Goal: Information Seeking & Learning: Learn about a topic

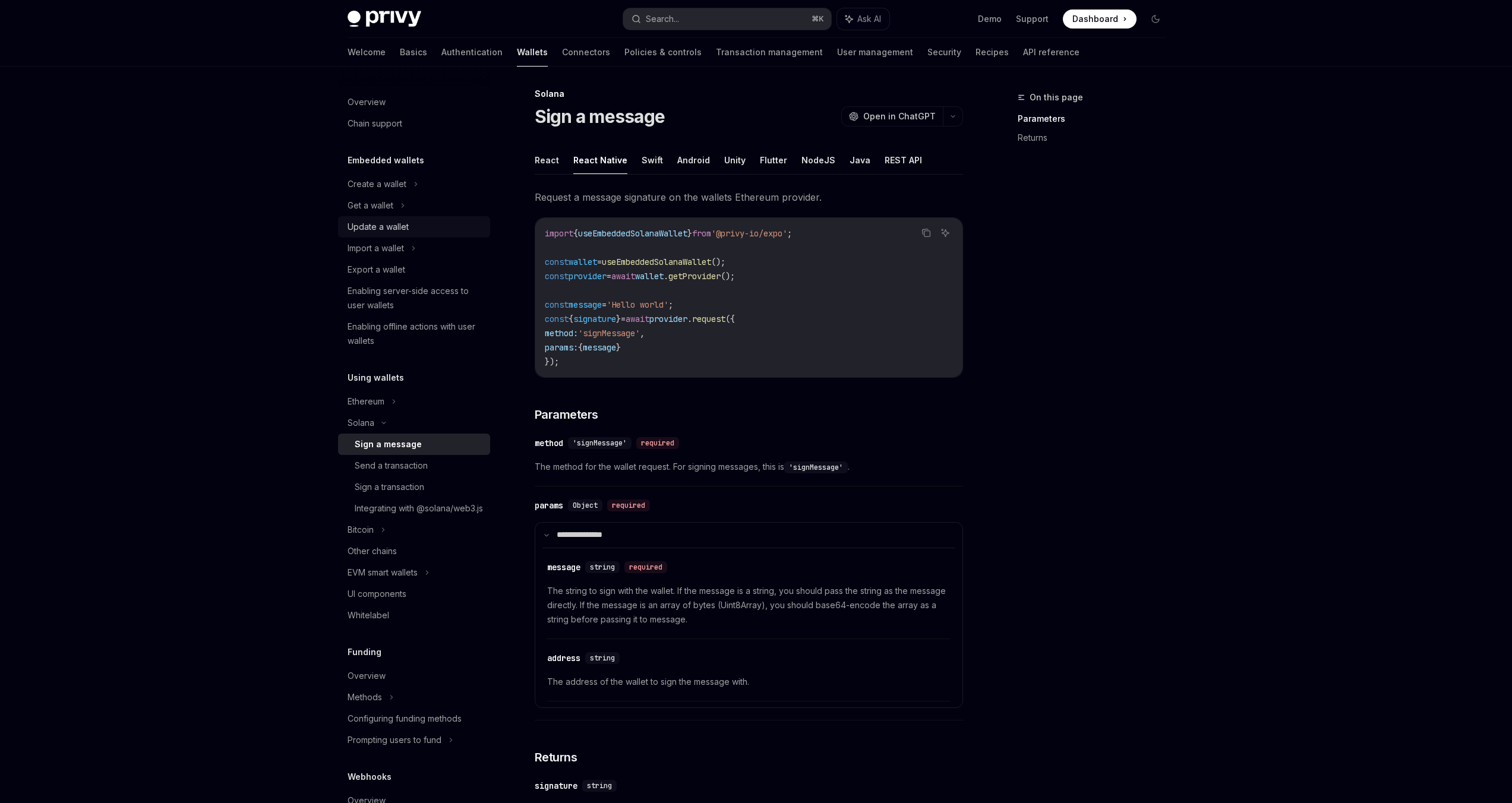
scroll to position [67, 0]
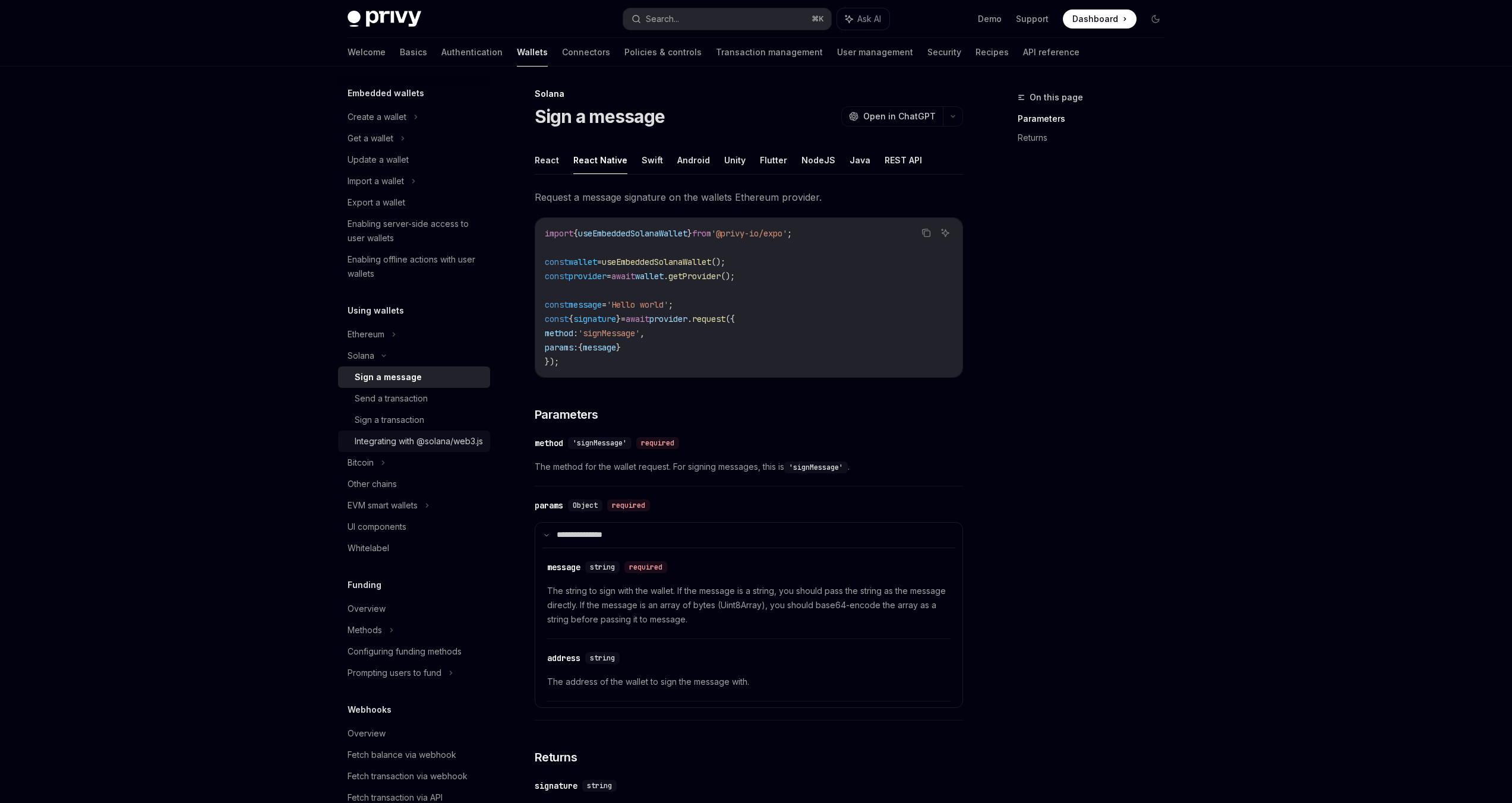
click at [401, 443] on div "Integrating with @solana/web3.js" at bounding box center [419, 441] width 128 height 14
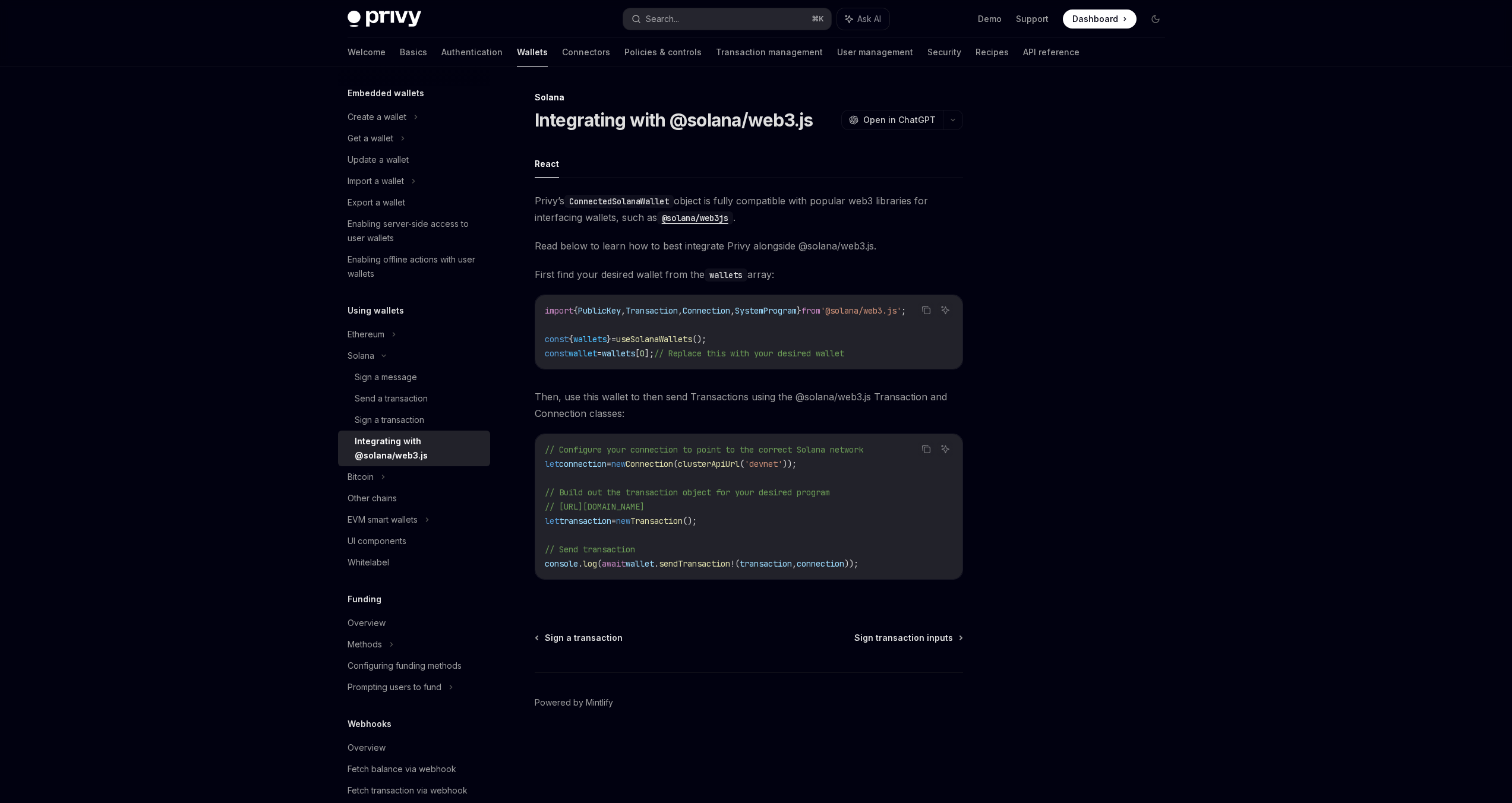
type textarea "*"
click at [408, 419] on div "Sign a transaction" at bounding box center [393, 420] width 69 height 14
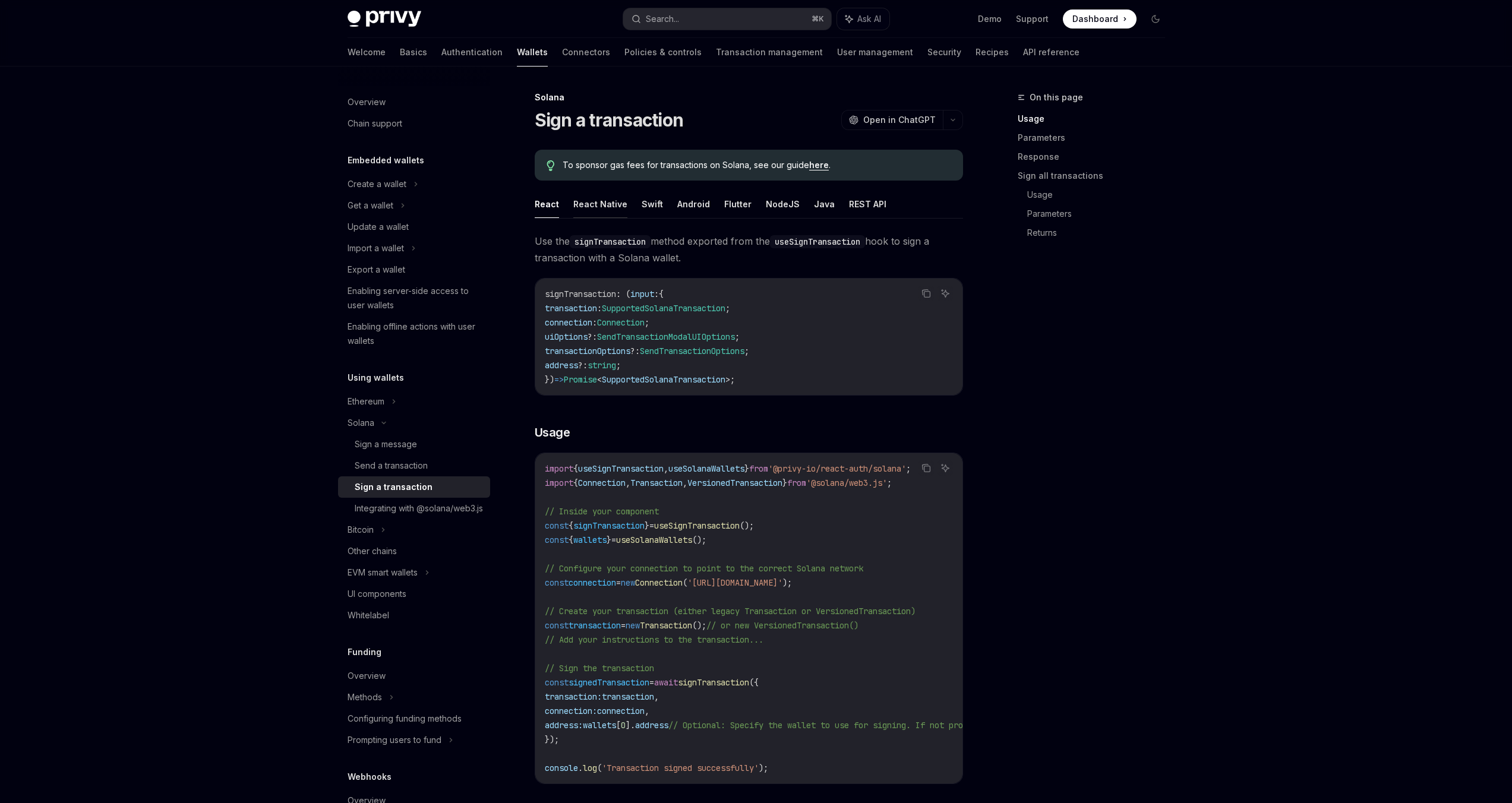
click at [593, 205] on button "React Native" at bounding box center [600, 204] width 55 height 28
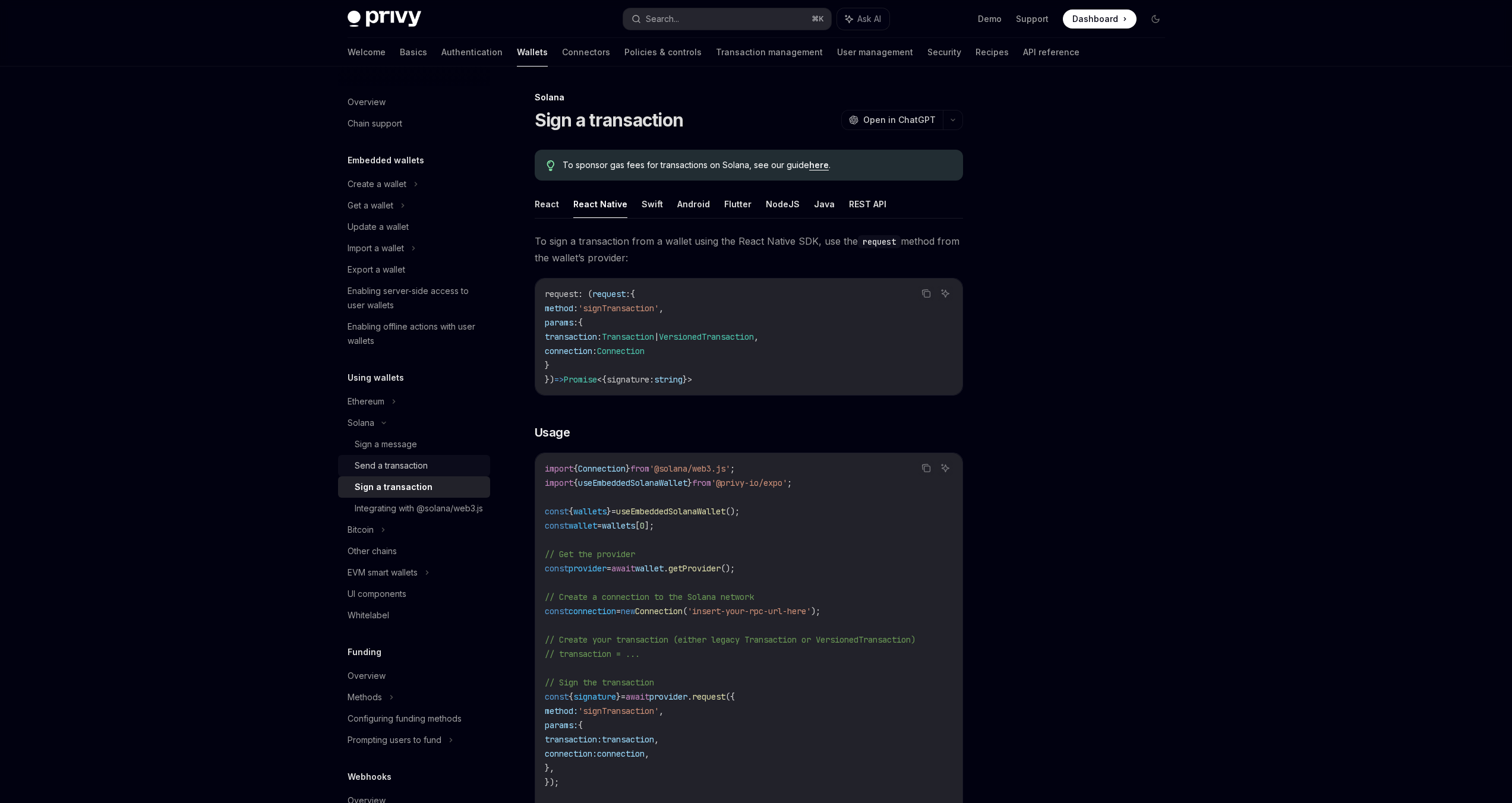
click at [428, 461] on div "Send a transaction" at bounding box center [419, 466] width 128 height 14
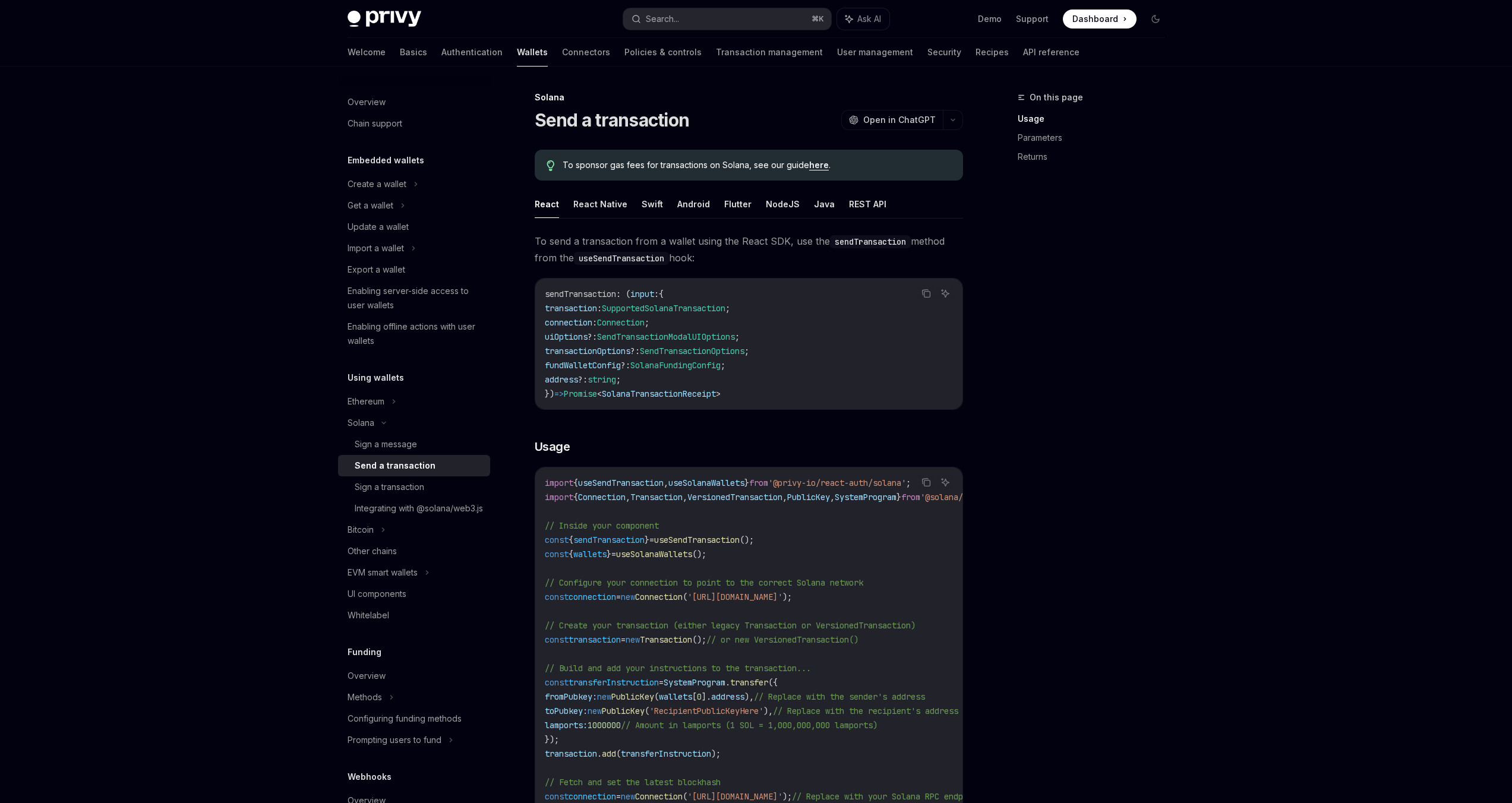
click at [600, 210] on button "React Native" at bounding box center [600, 204] width 55 height 28
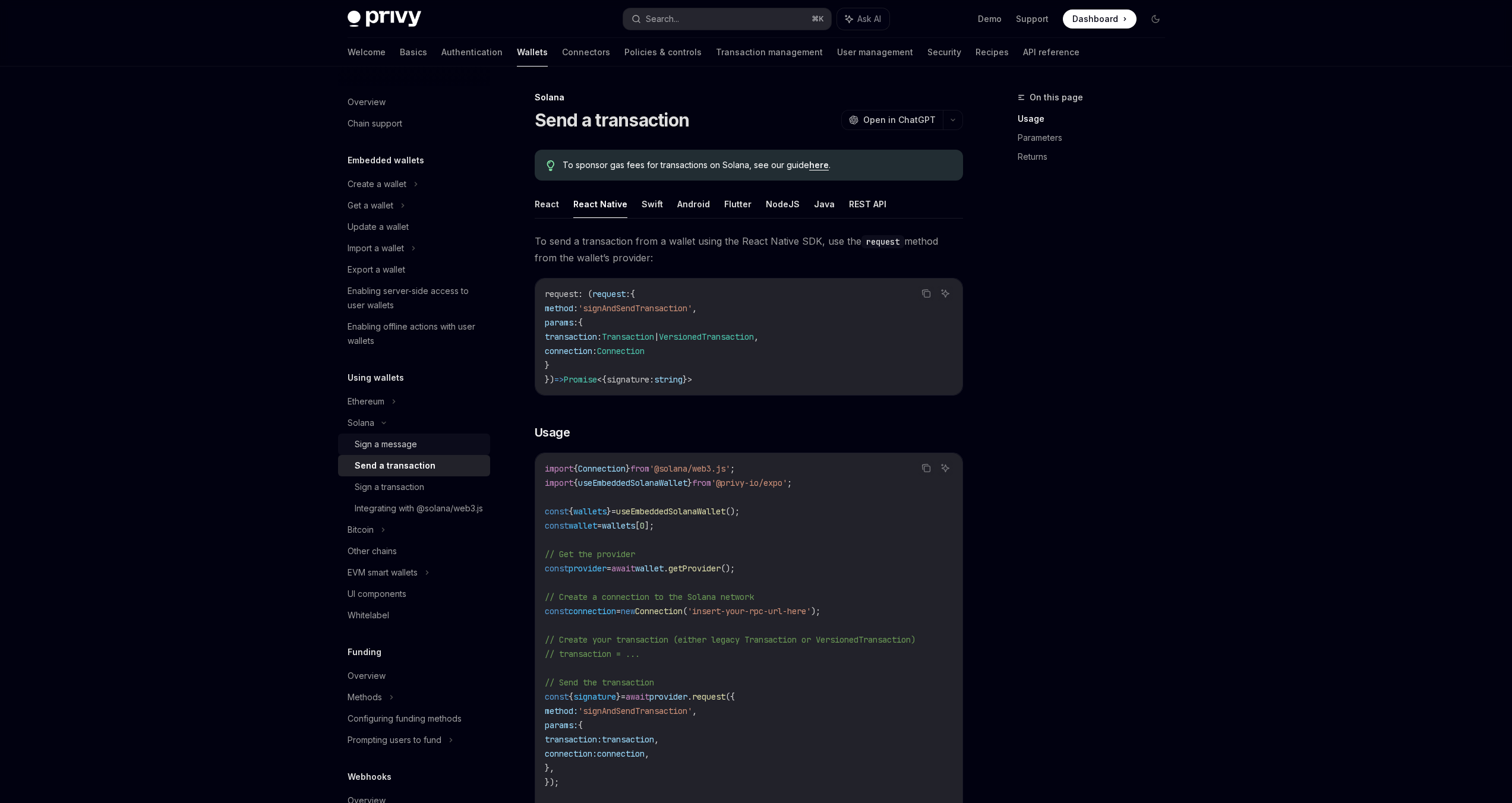
click at [389, 445] on div "Sign a message" at bounding box center [386, 445] width 62 height 14
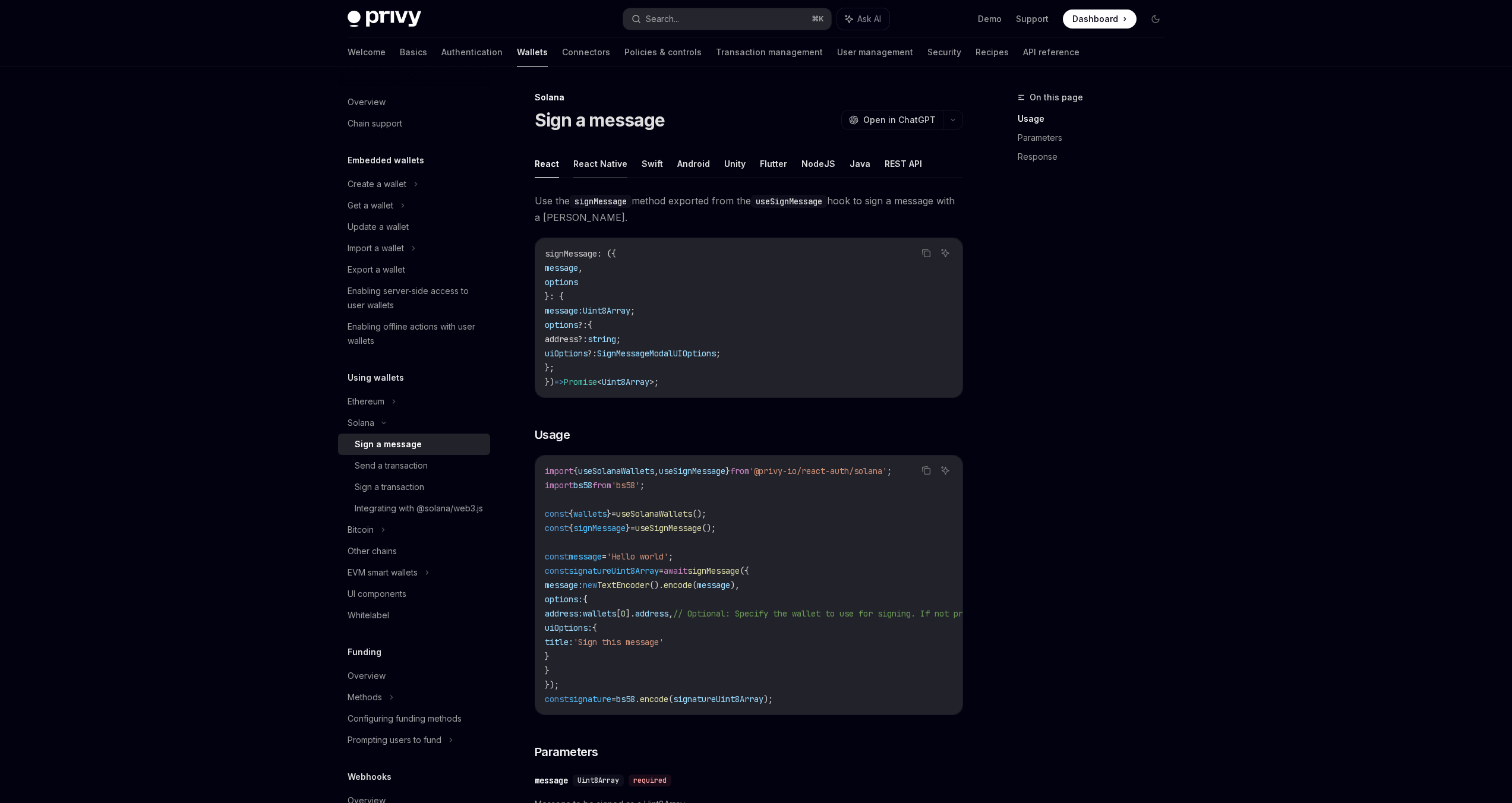
click at [596, 163] on button "React Native" at bounding box center [600, 163] width 55 height 28
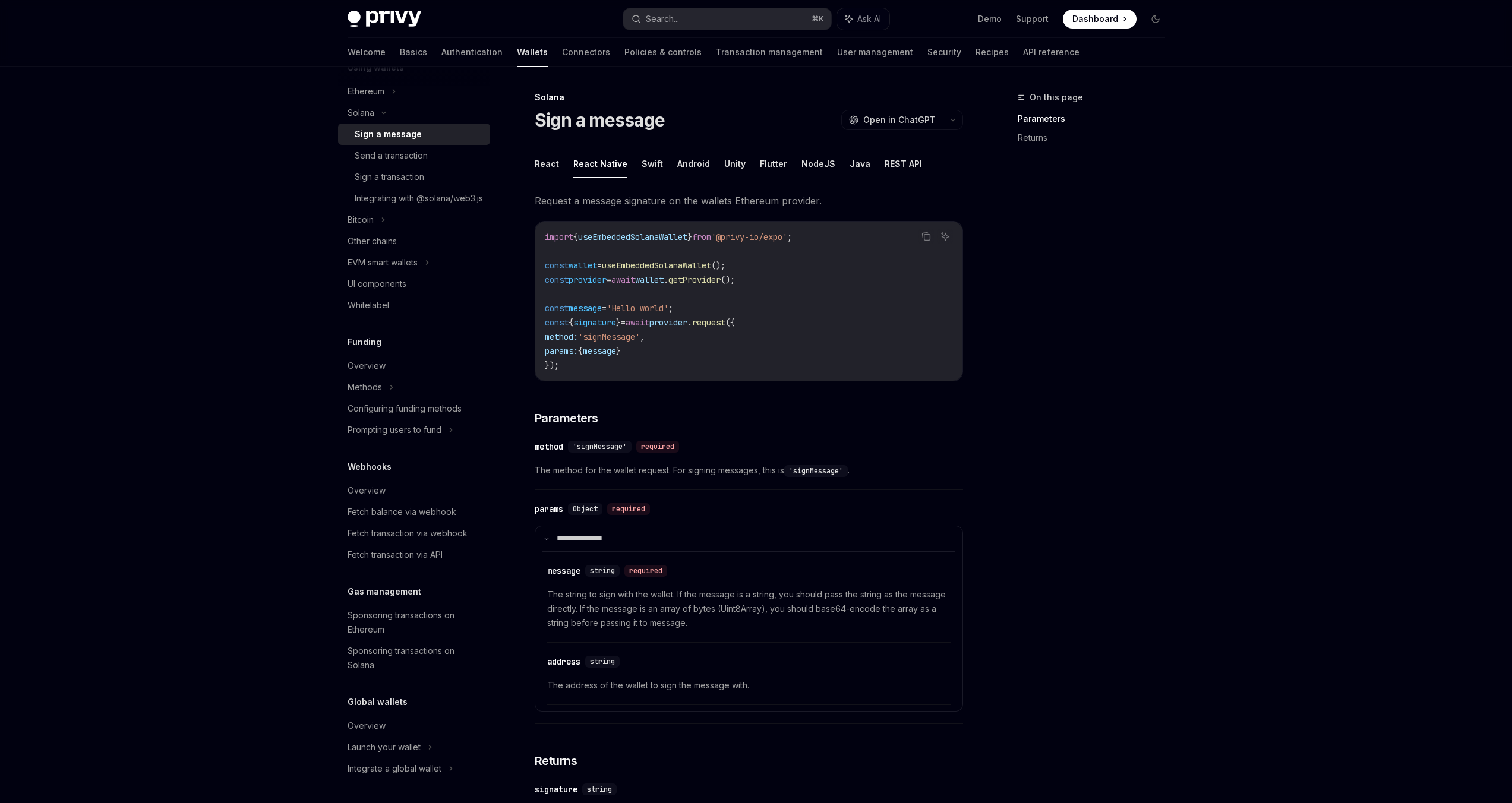
scroll to position [324, 0]
click at [361, 659] on div "Sponsoring transactions on Solana" at bounding box center [415, 658] width 135 height 28
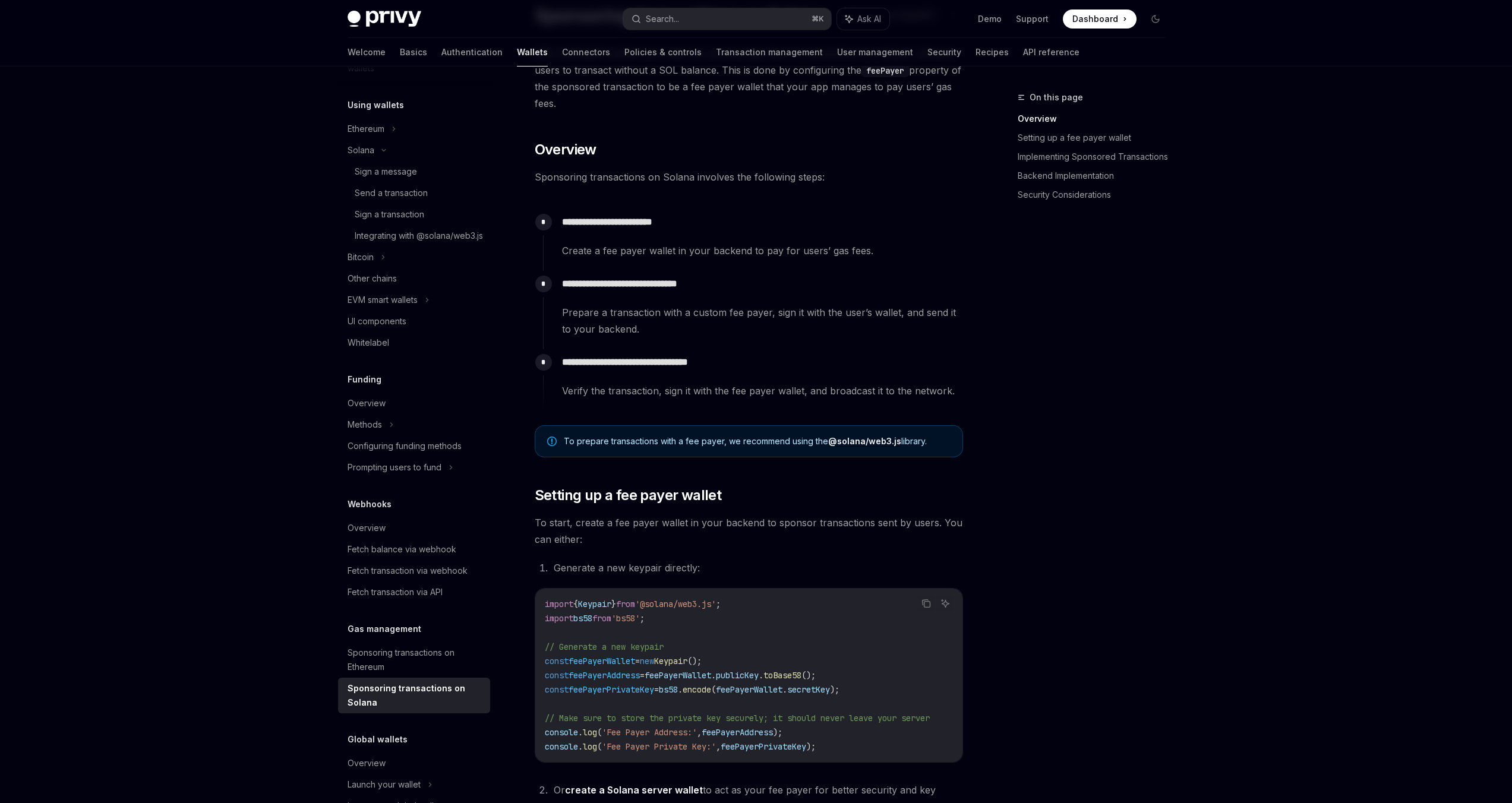
scroll to position [275, 0]
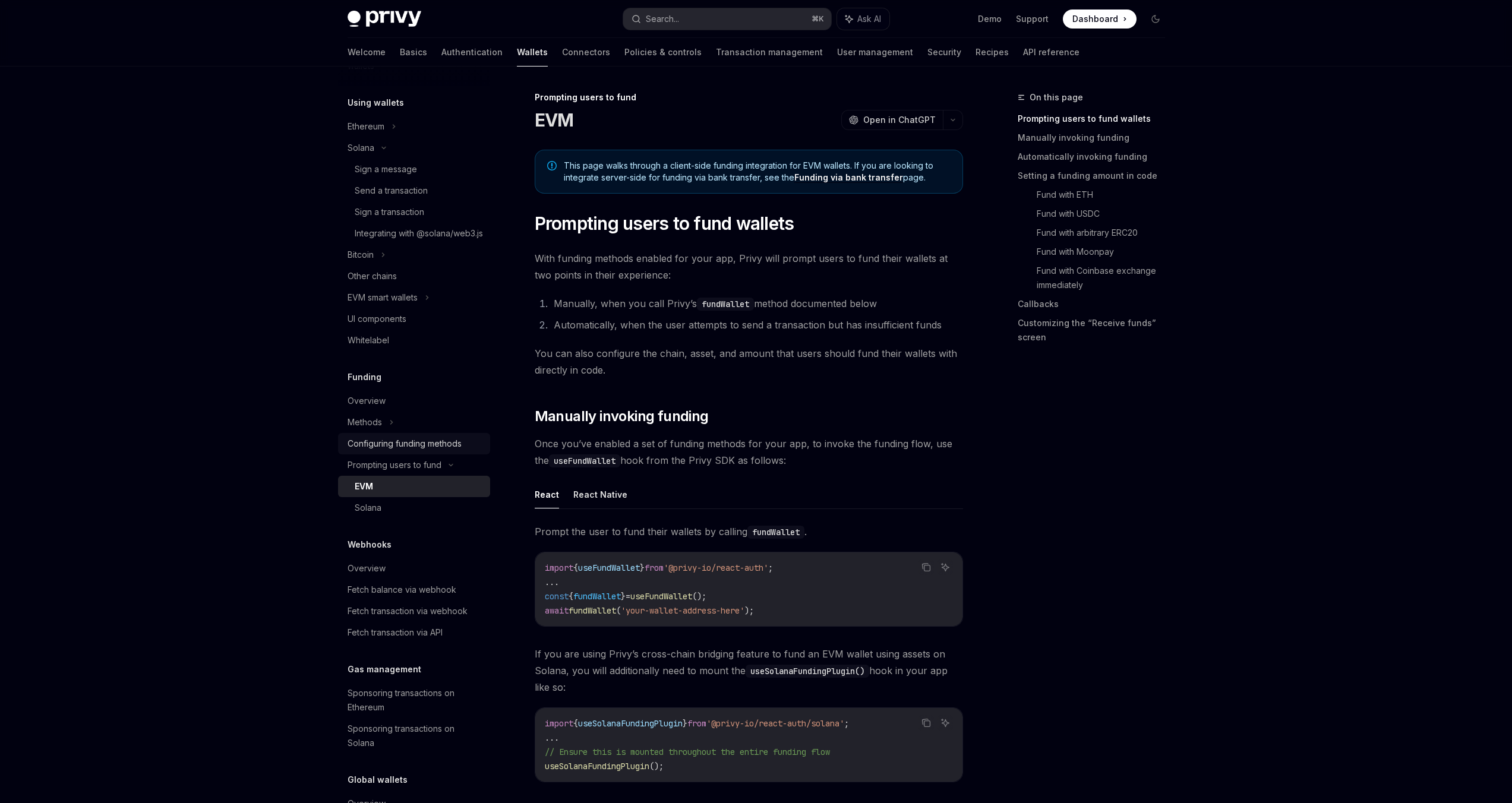
click at [386, 451] on div "Configuring funding methods" at bounding box center [404, 444] width 114 height 14
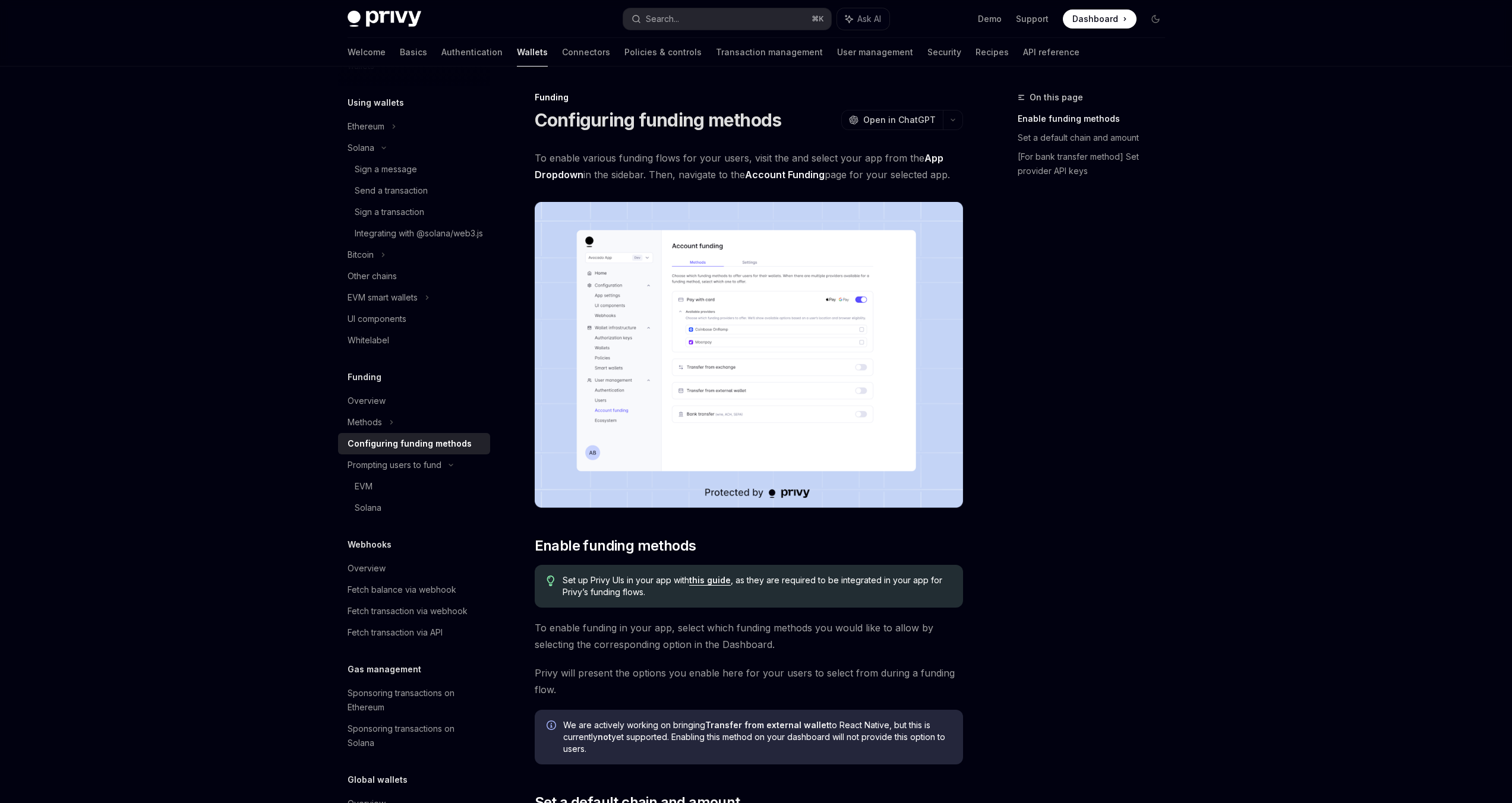
click at [387, 451] on div "Configuring funding methods" at bounding box center [409, 444] width 124 height 14
click at [396, 515] on div "Solana" at bounding box center [419, 508] width 128 height 14
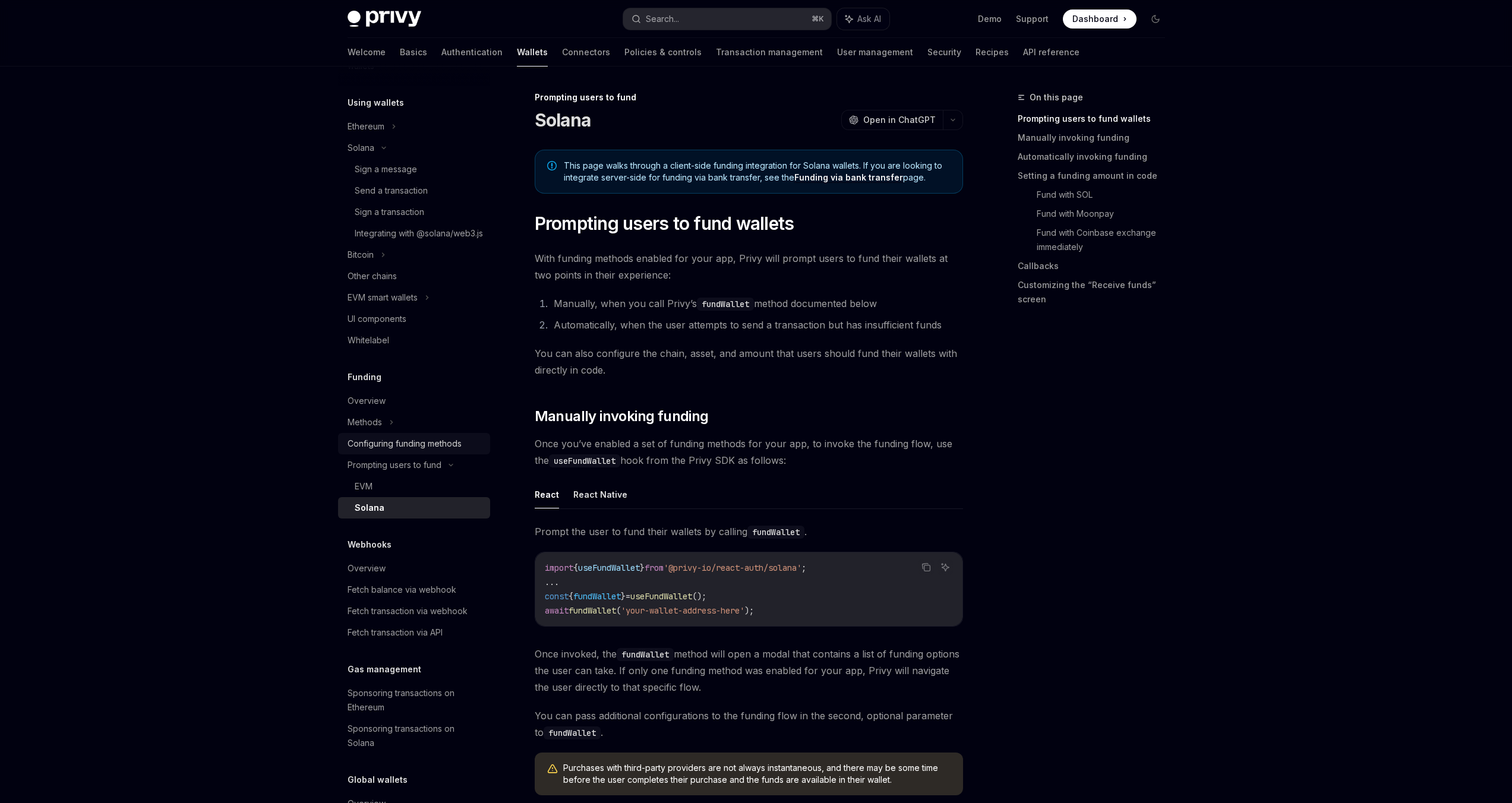
click at [403, 451] on div "Configuring funding methods" at bounding box center [404, 444] width 114 height 14
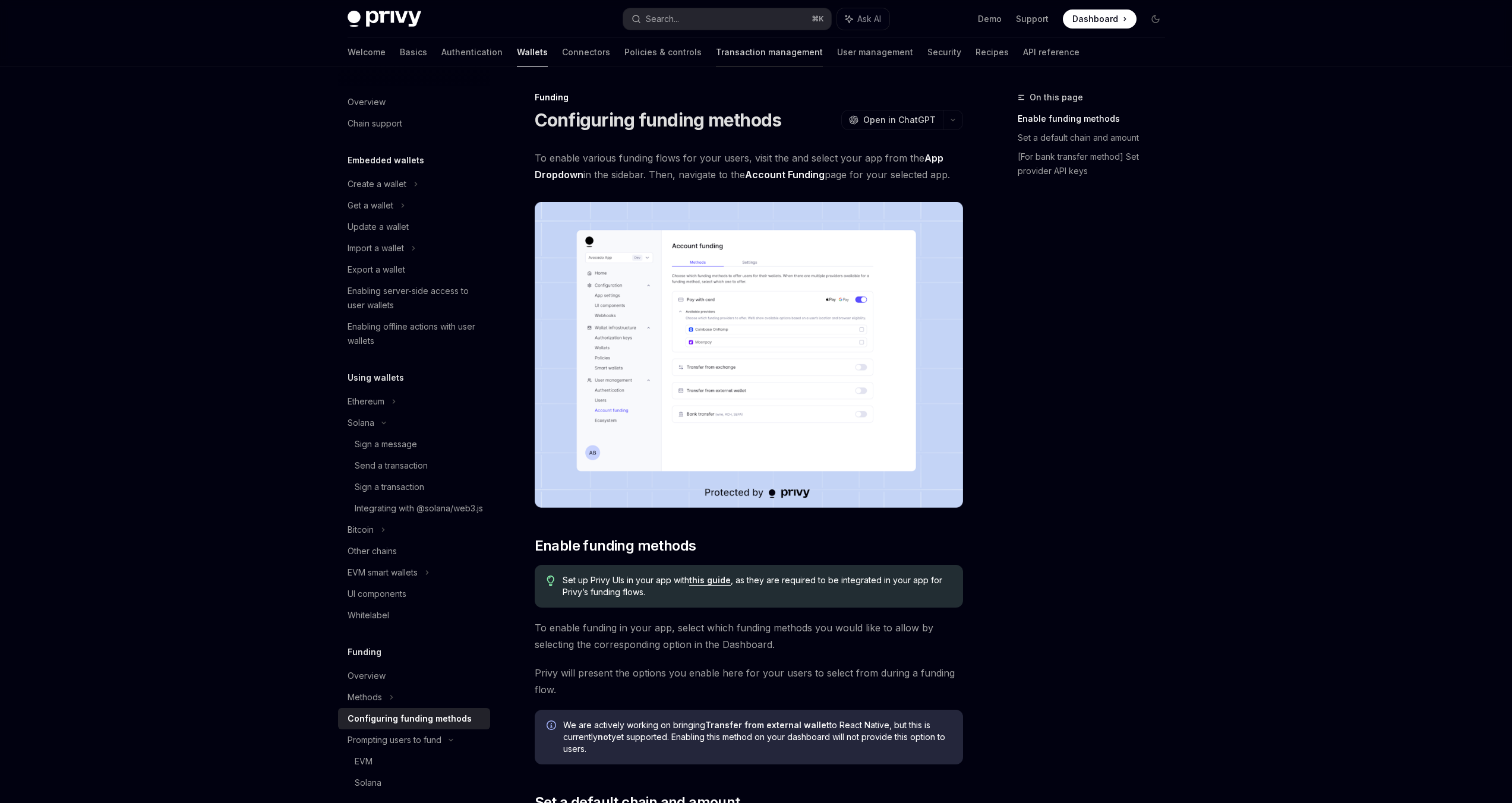
click at [716, 50] on link "Transaction management" at bounding box center [770, 52] width 107 height 28
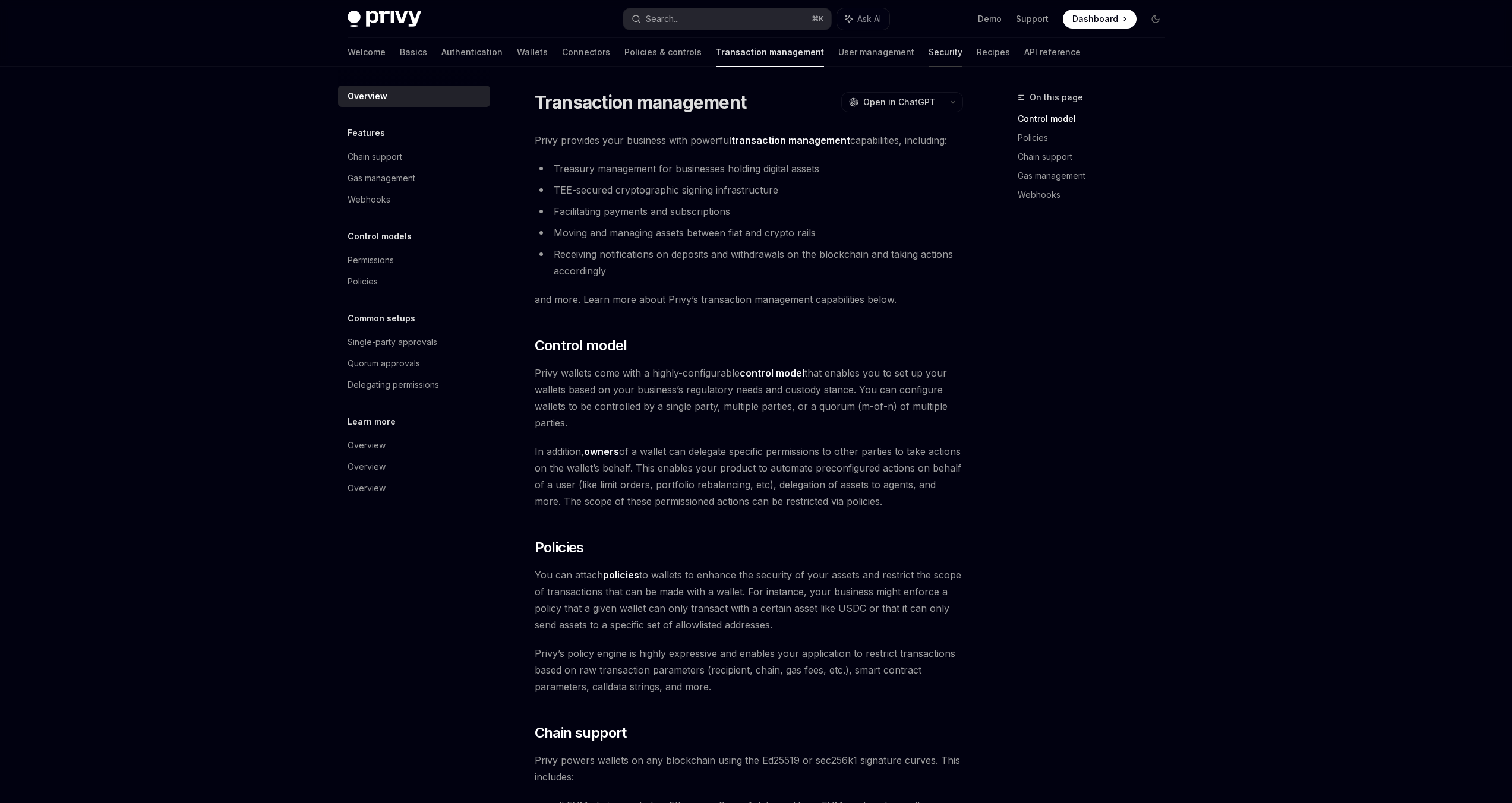
click at [929, 54] on link "Security" at bounding box center [946, 52] width 34 height 28
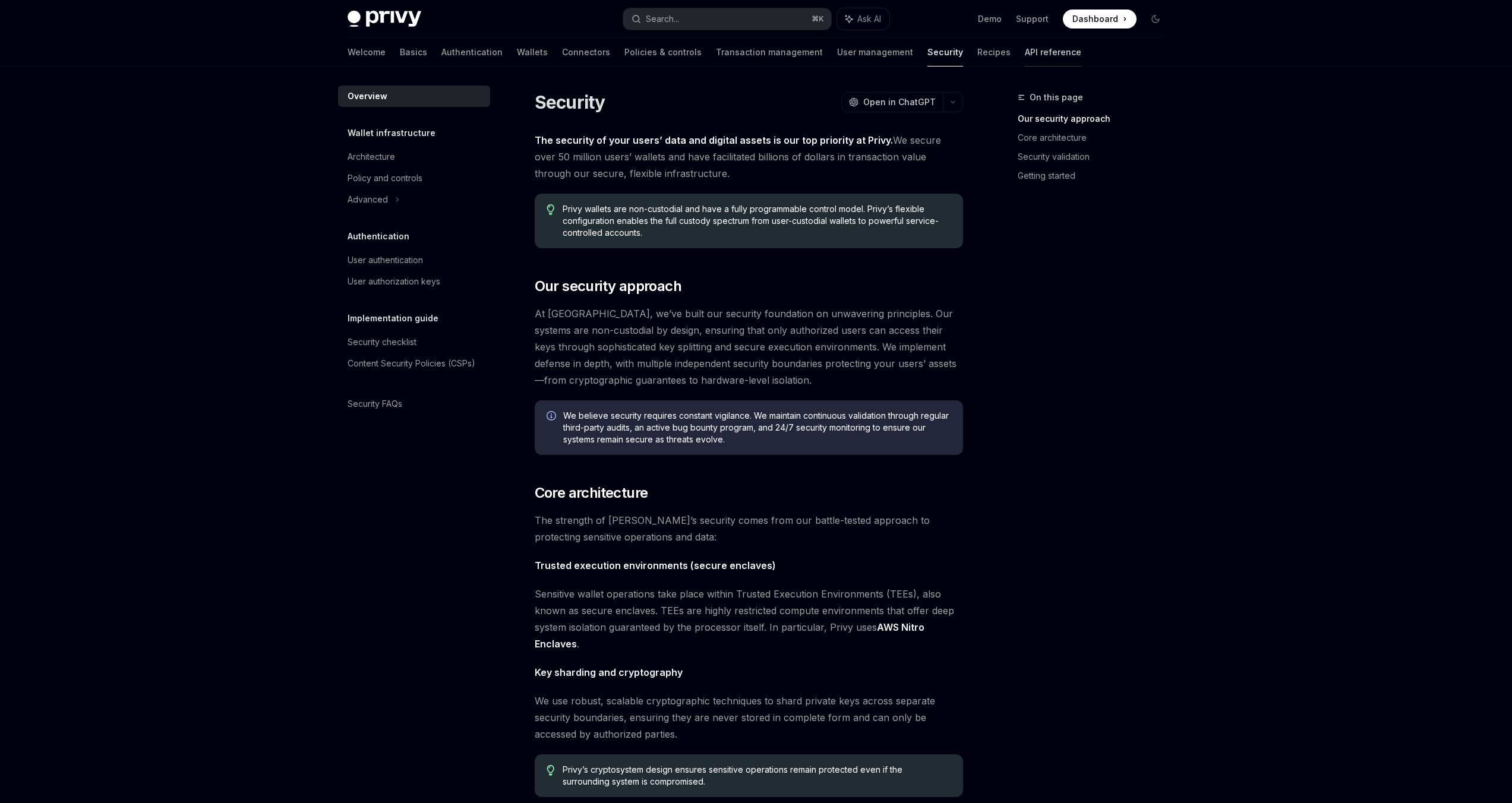
click at [1025, 51] on link "API reference" at bounding box center [1053, 52] width 56 height 28
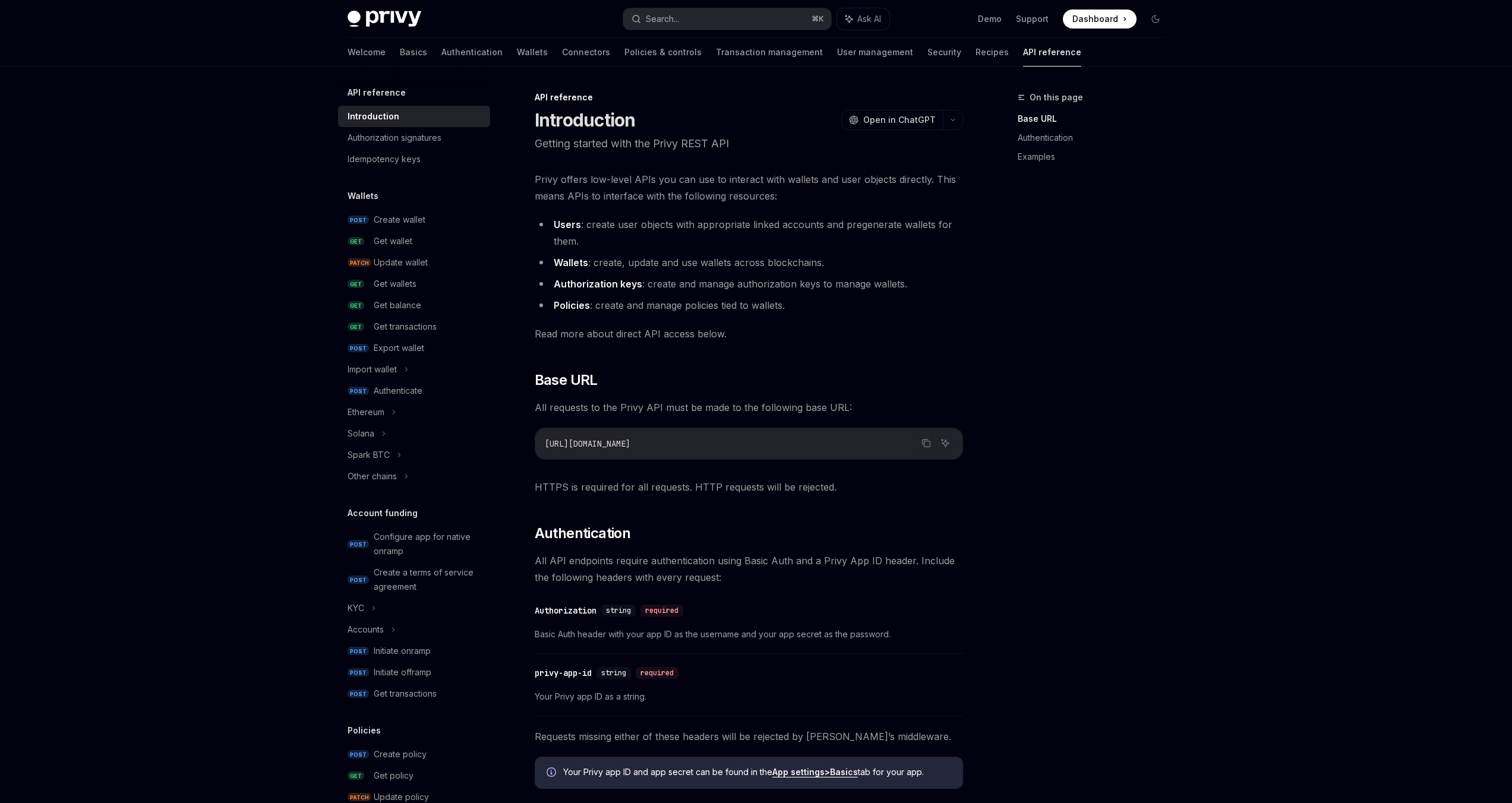
click at [933, 54] on div "Welcome Basics Authentication Wallets Connectors Policies & controls Transactio…" at bounding box center [714, 52] width 734 height 28
click at [976, 55] on link "Recipes" at bounding box center [992, 52] width 33 height 28
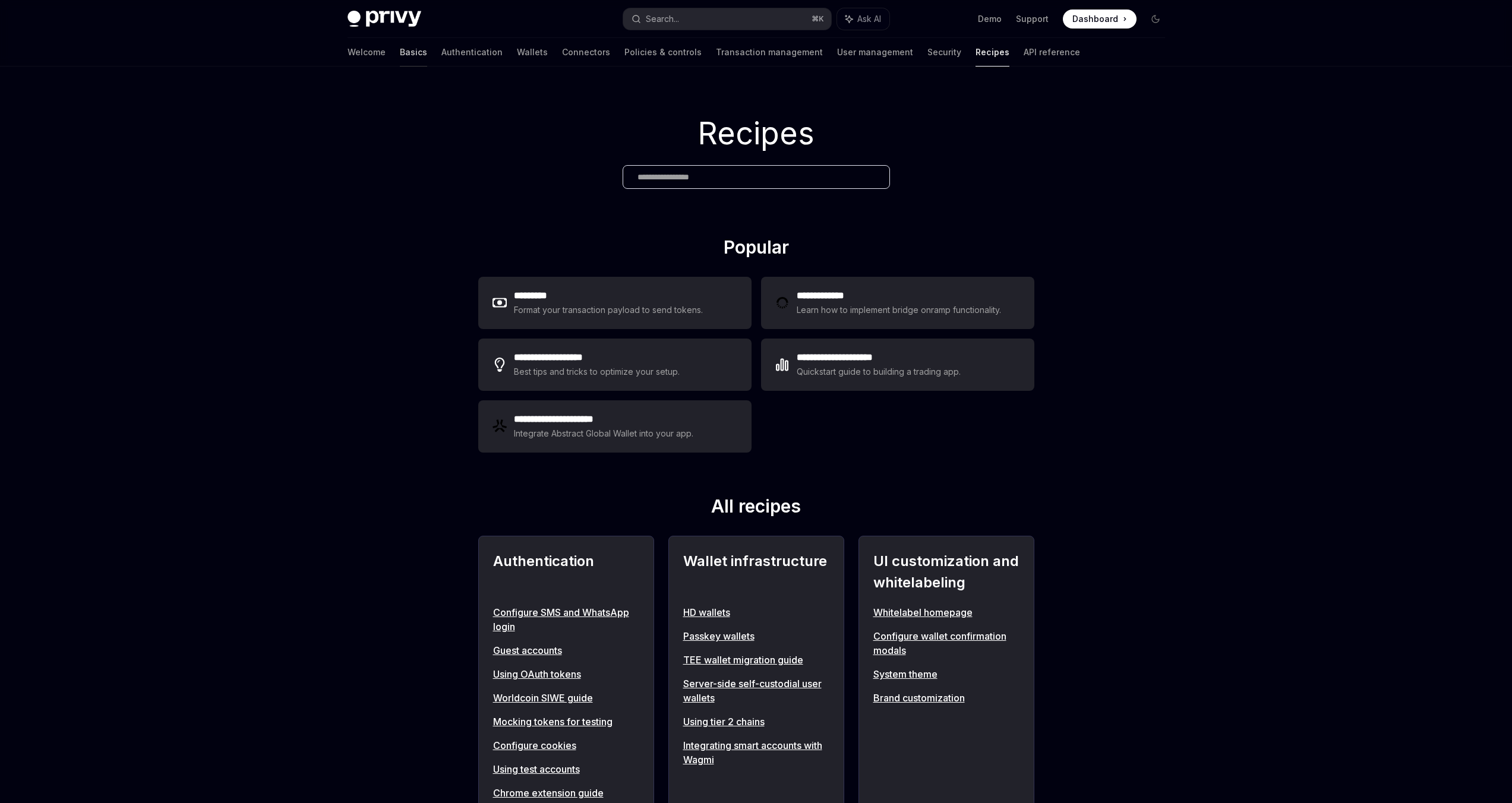
click at [400, 51] on link "Basics" at bounding box center [413, 52] width 27 height 28
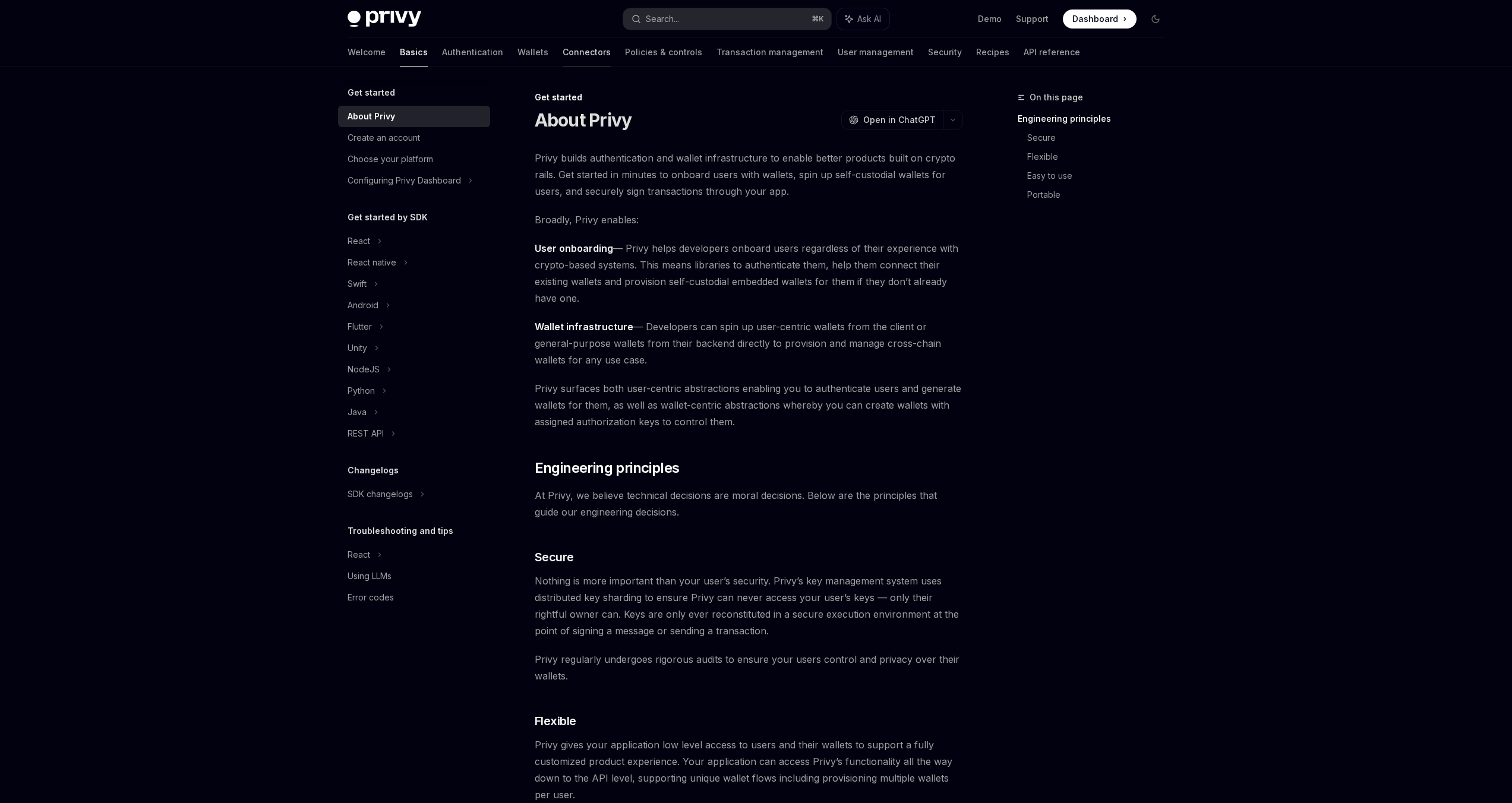
click at [563, 57] on link "Connectors" at bounding box center [586, 52] width 48 height 28
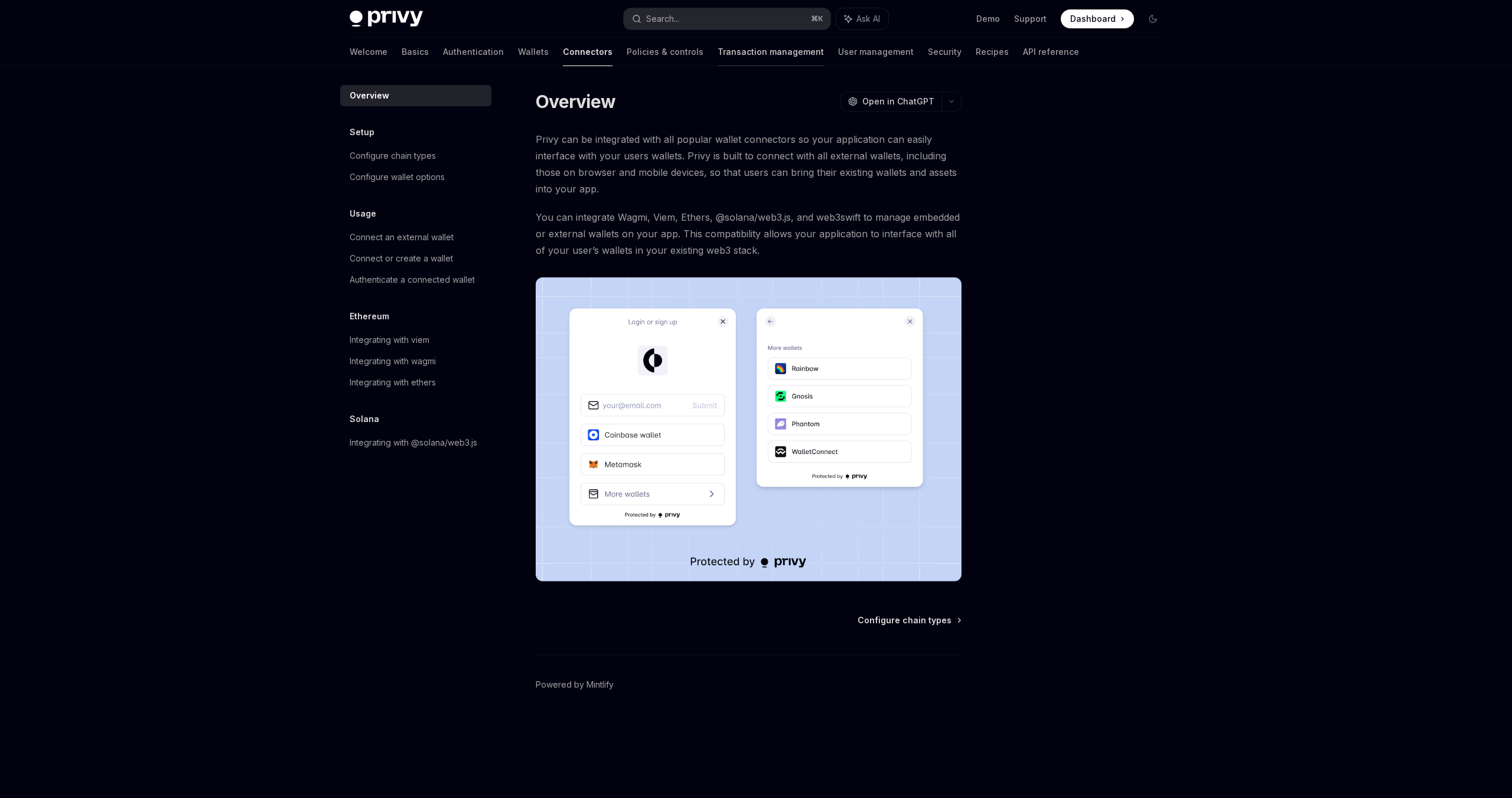
click at [717, 49] on link "Transaction management" at bounding box center [770, 52] width 107 height 28
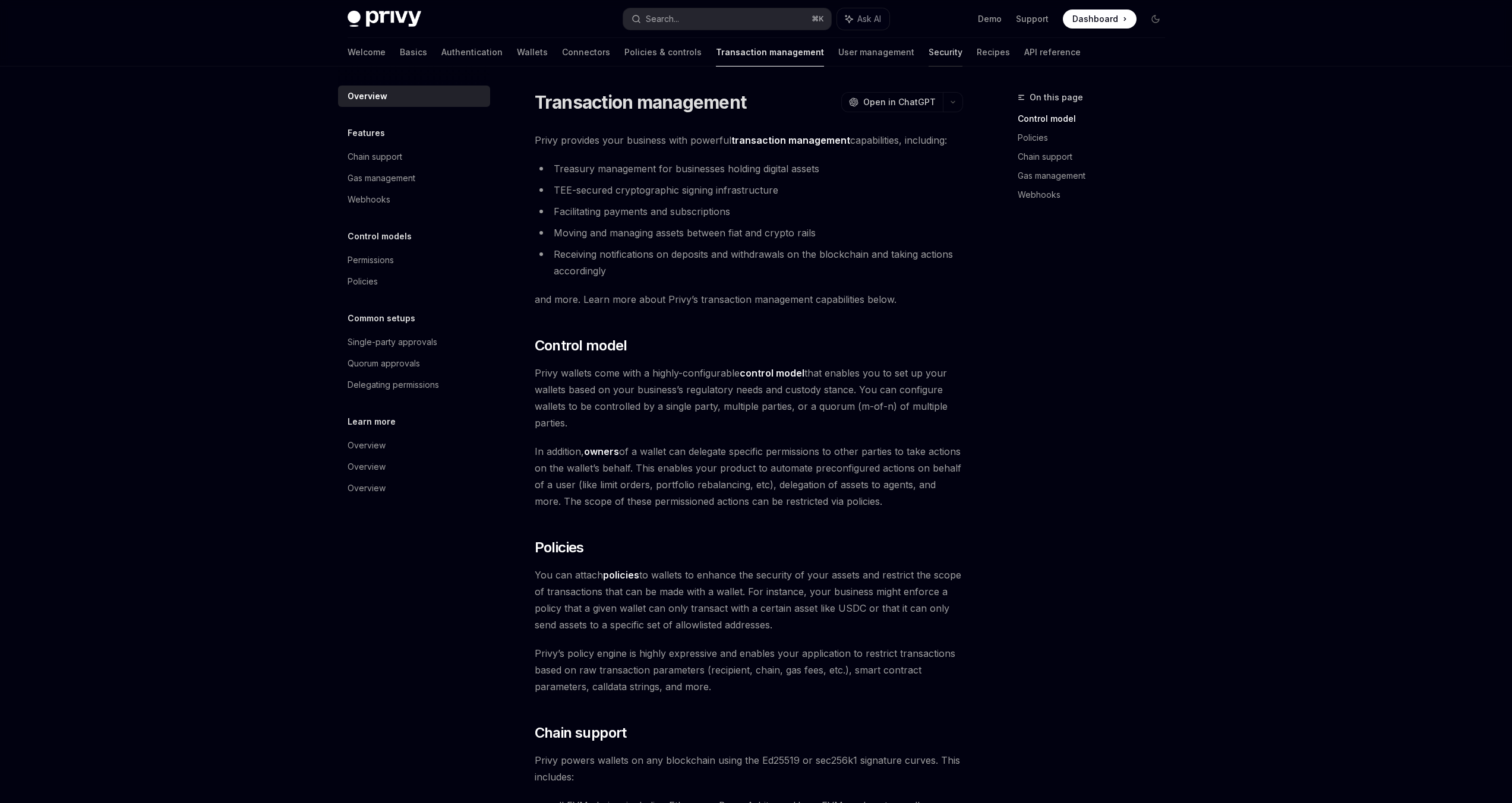
click at [929, 48] on link "Security" at bounding box center [946, 52] width 34 height 28
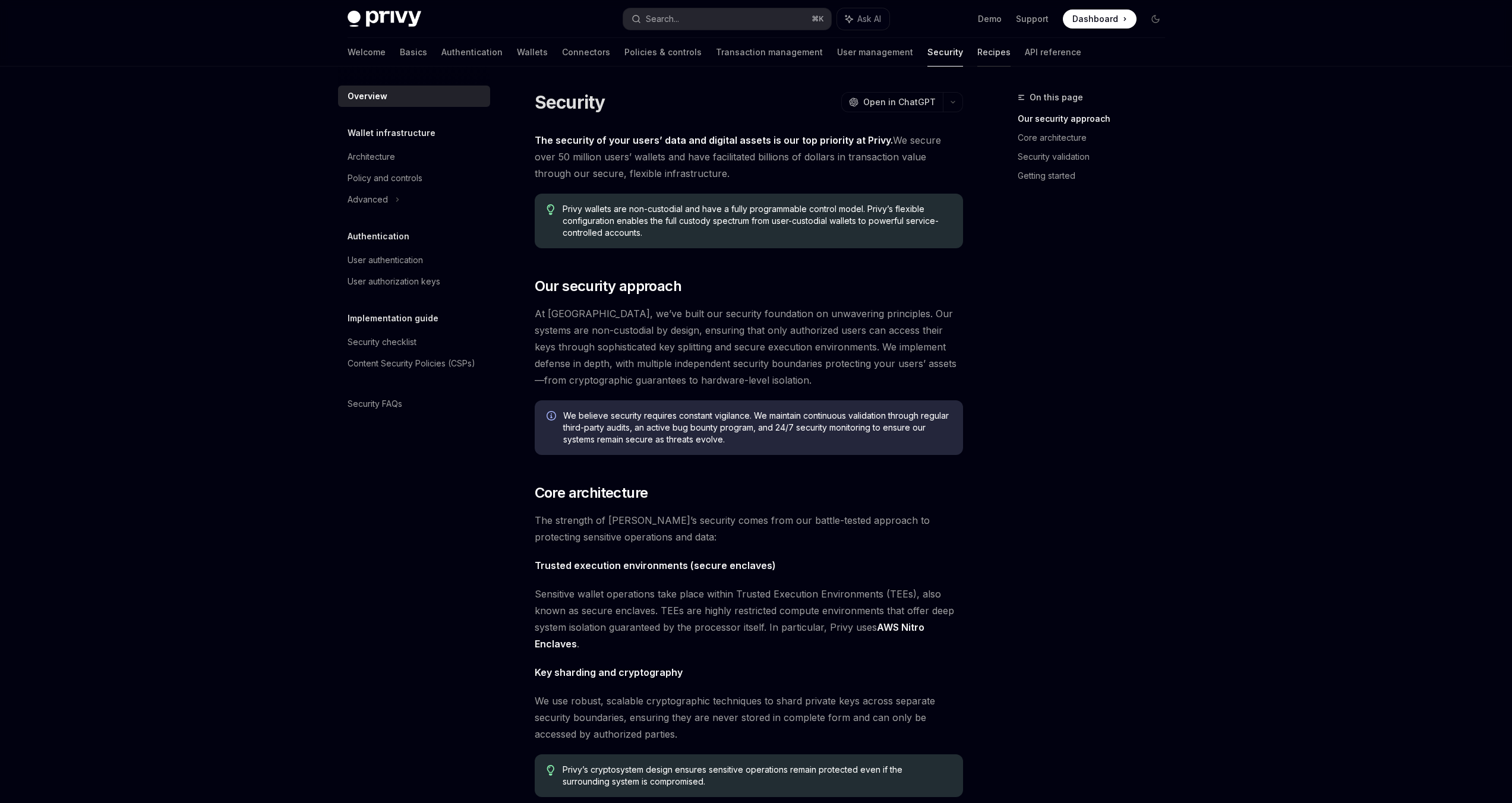
click at [978, 41] on link "Recipes" at bounding box center [994, 52] width 33 height 28
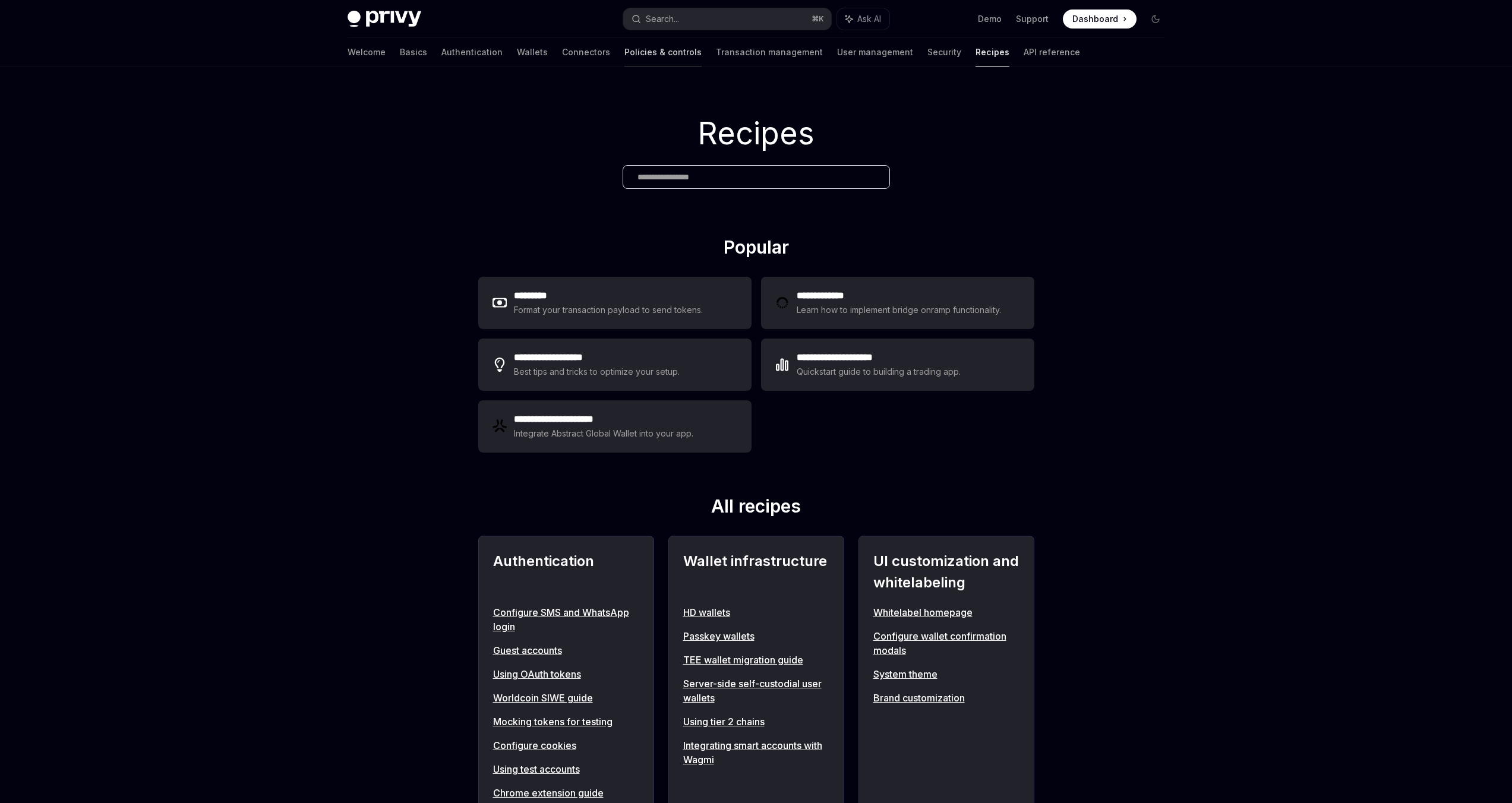
click at [630, 56] on link "Policies & controls" at bounding box center [664, 52] width 77 height 28
type textarea "*"
